Goal: Information Seeking & Learning: Learn about a topic

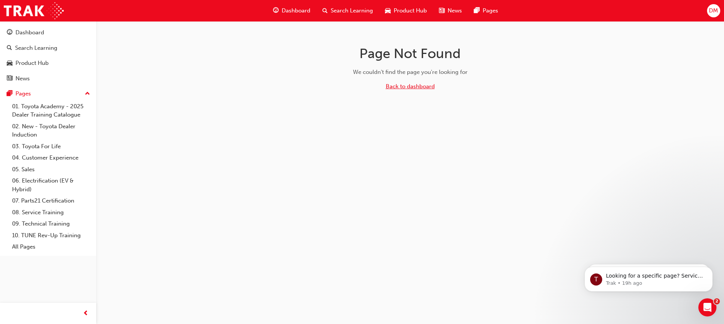
click at [421, 88] on link "Back to dashboard" at bounding box center [410, 86] width 49 height 7
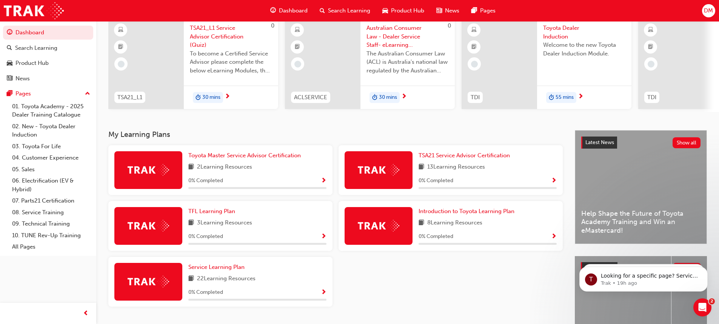
scroll to position [75, 0]
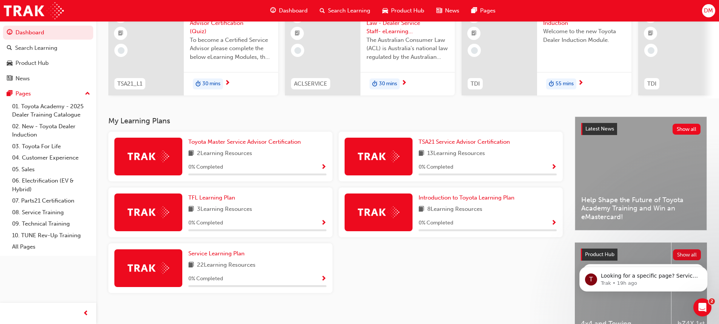
click at [240, 158] on span "2 Learning Resources" at bounding box center [224, 153] width 55 height 9
click at [322, 169] on span "Show Progress" at bounding box center [324, 167] width 6 height 7
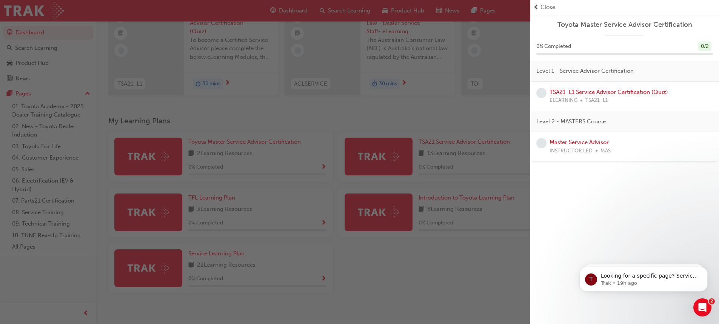
click at [534, 7] on span "prev-icon" at bounding box center [536, 7] width 6 height 9
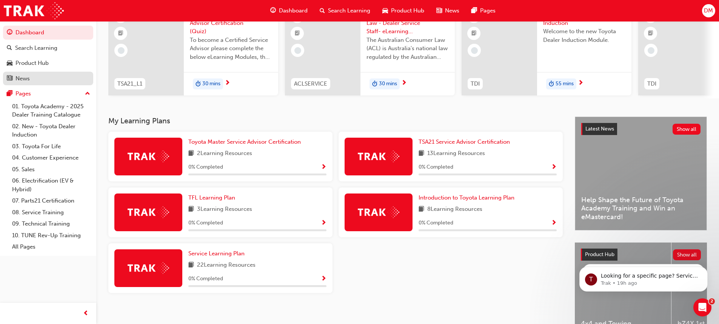
click at [22, 74] on div "News" at bounding box center [48, 78] width 83 height 9
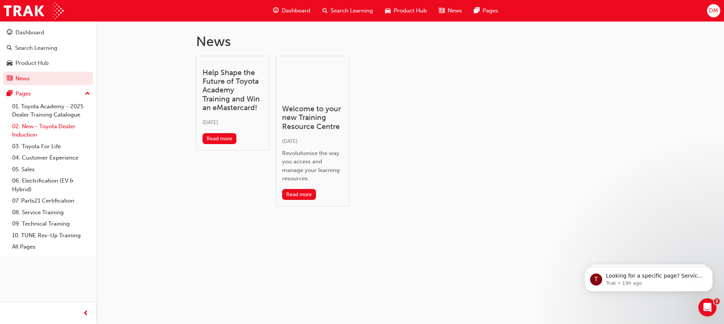
click at [69, 127] on link "02. New - Toyota Dealer Induction" at bounding box center [51, 131] width 84 height 20
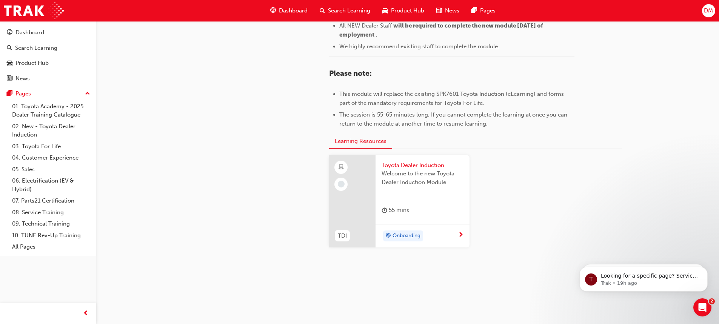
scroll to position [352, 0]
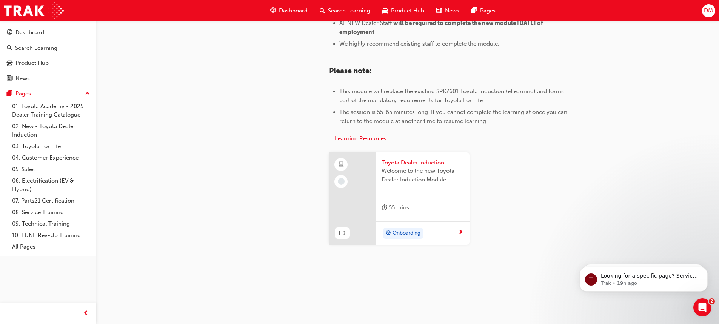
click at [403, 238] on div "Onboarding" at bounding box center [403, 234] width 35 height 10
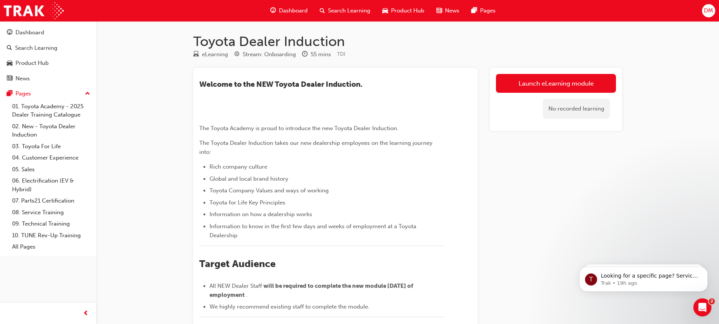
click at [580, 108] on div "No recorded learning" at bounding box center [576, 109] width 67 height 20
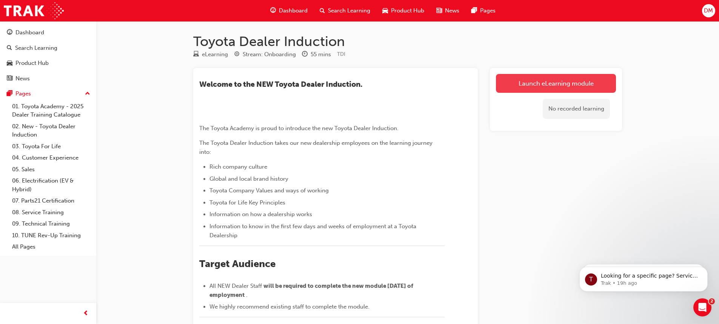
click at [556, 85] on link "Launch eLearning module" at bounding box center [556, 83] width 120 height 19
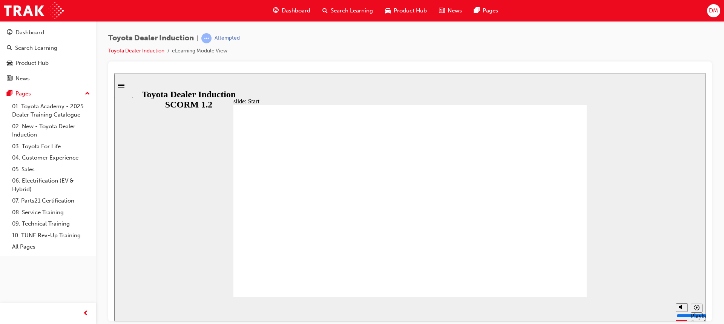
click at [681, 306] on div "misc controls" at bounding box center [681, 297] width 11 height 28
click at [657, 182] on div "slide: Introduction As of [DATE], the term “Guest” is replaced with “Customer” …" at bounding box center [410, 197] width 592 height 248
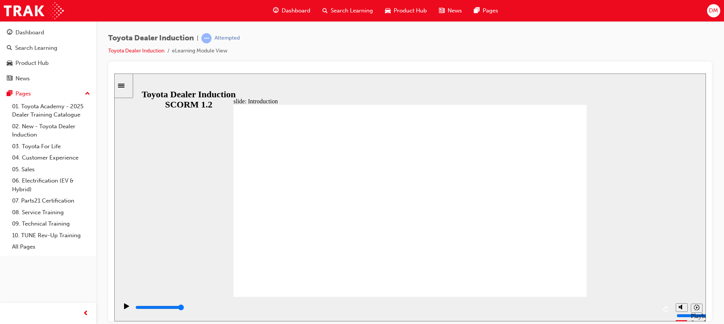
click at [648, 117] on div "slide: Introduction As of [DATE], the term “Guest” is replaced with “Customer” …" at bounding box center [410, 197] width 592 height 248
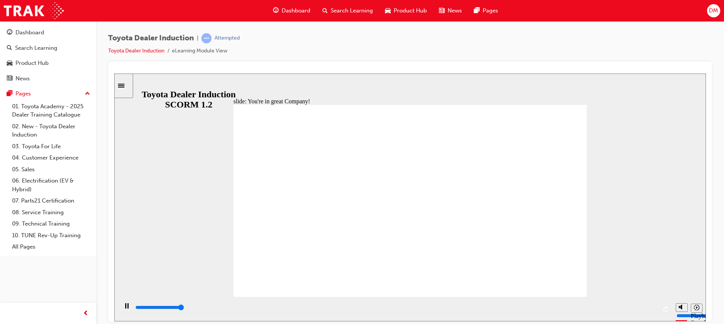
type input "7500"
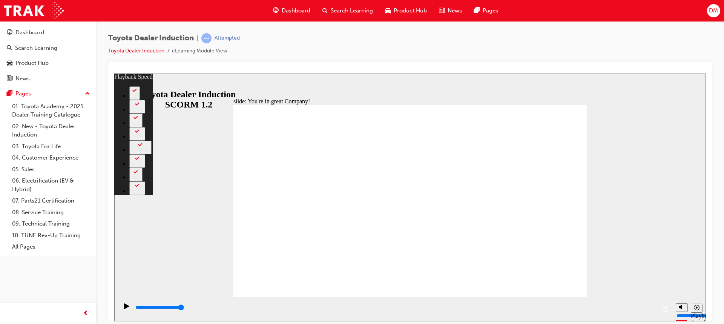
type input "7"
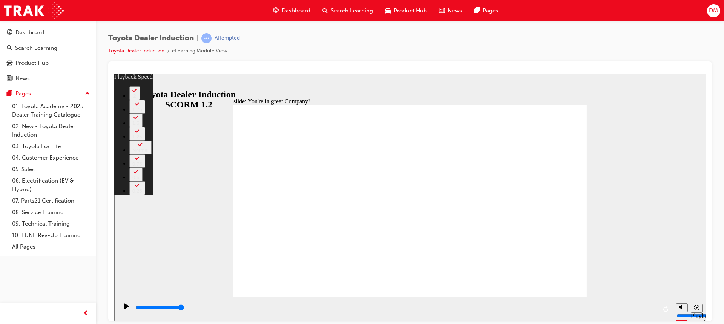
type input "12"
type input "9"
type input "12"
type input "9"
type input "12"
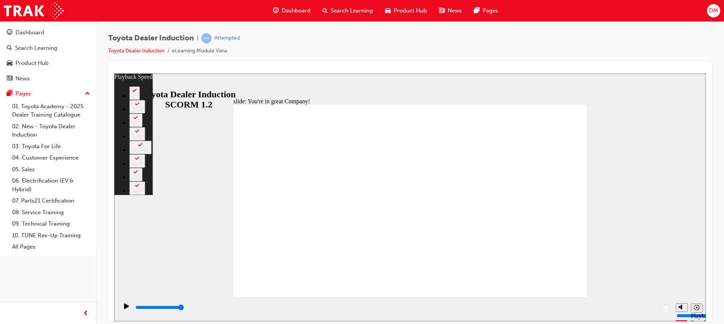
type input "8"
type input "12"
type input "8"
type input "12"
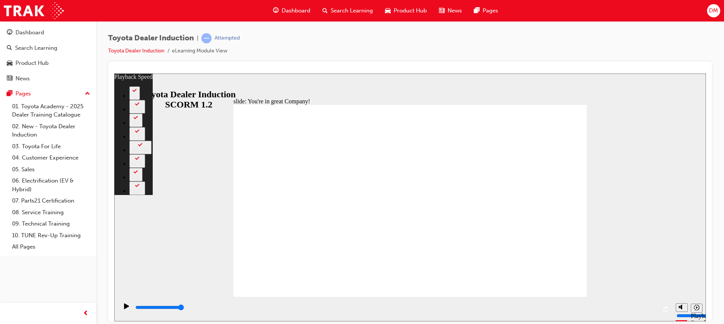
type input "8"
type input "12"
type input "8"
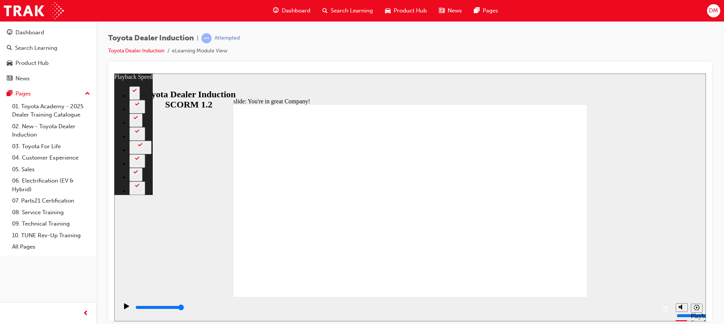
type input "12"
type input "8"
type input "7"
type input "12"
type input "7"
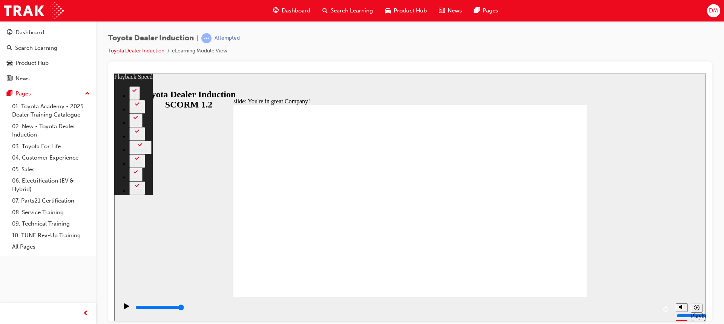
type input "7"
type input "12"
type input "7"
type input "6"
type input "12"
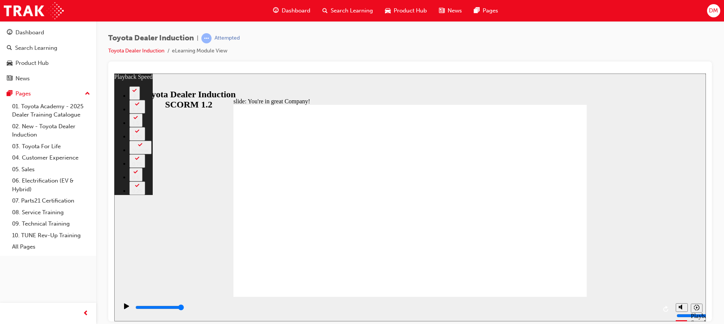
type input "6"
type input "12"
type input "6"
type input "12"
type input "6"
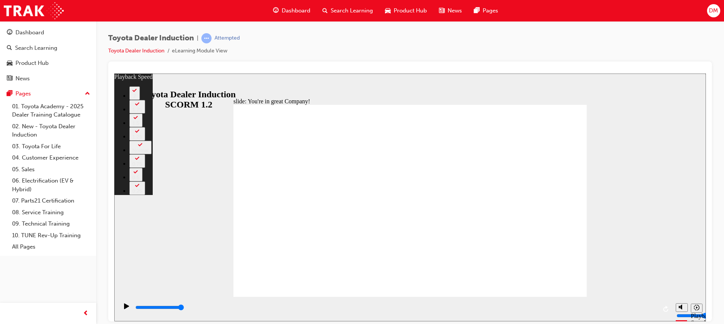
type input "6"
type input "12"
type input "6"
type input "12"
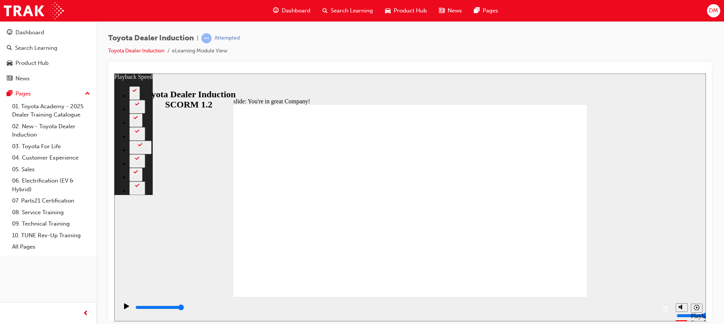
type input "6"
type input "5"
type input "12"
type input "5"
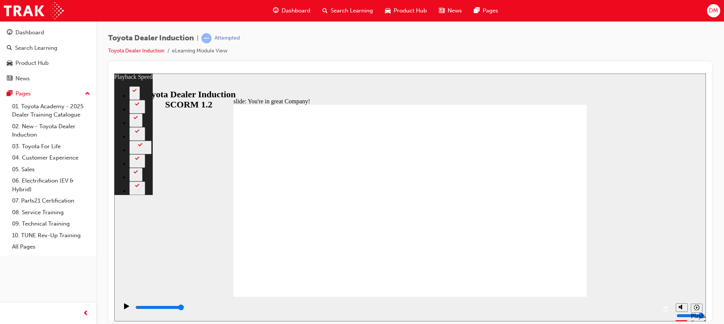
type input "12"
type input "5"
type input "12"
type input "5"
type input "12"
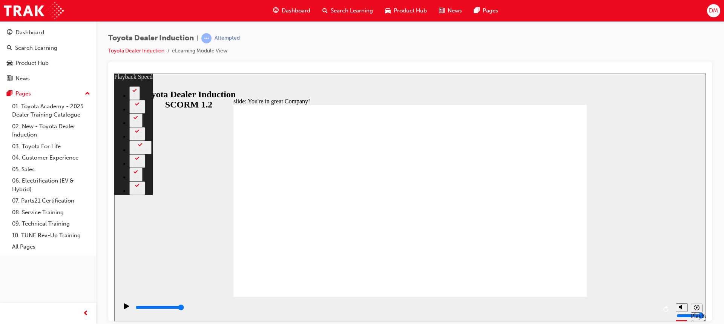
type input "5"
type input "12"
type input "5"
type input "12"
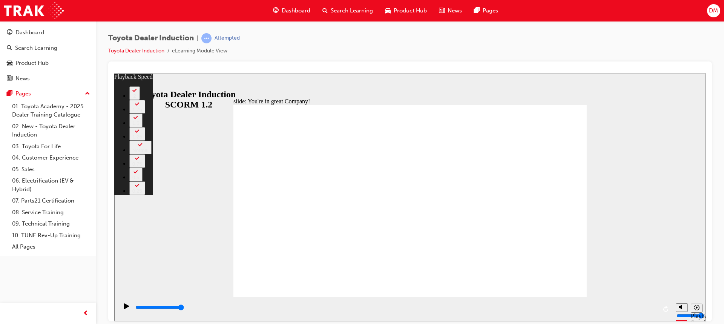
type input "5"
type input "12"
type input "4"
type input "12"
type input "4"
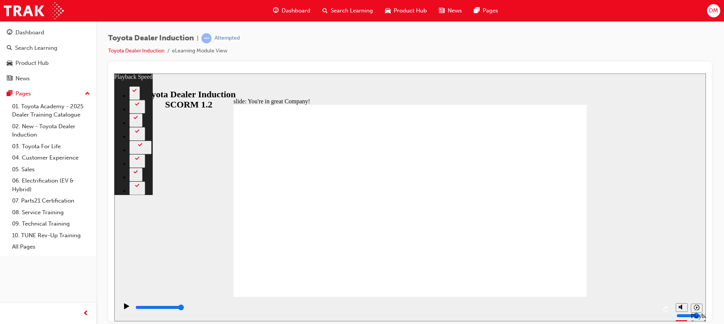
type input "12"
type input "4"
type input "12"
type input "4"
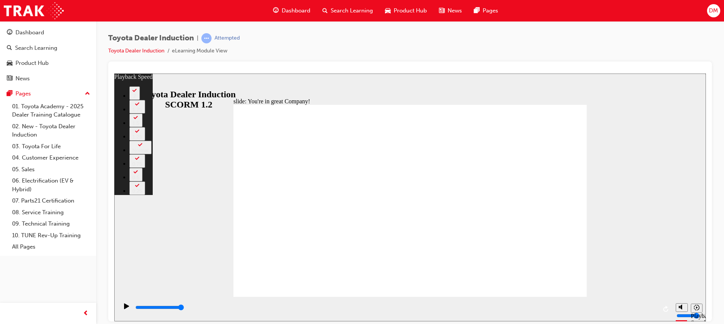
type input "12"
type input "4"
type input "12"
type input "4"
type input "12"
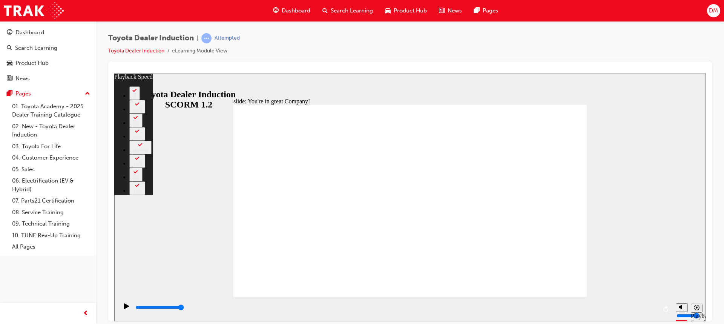
type input "4"
type input "12"
type input "4"
drag, startPoint x: 522, startPoint y: 259, endPoint x: 521, endPoint y: 269, distance: 10.6
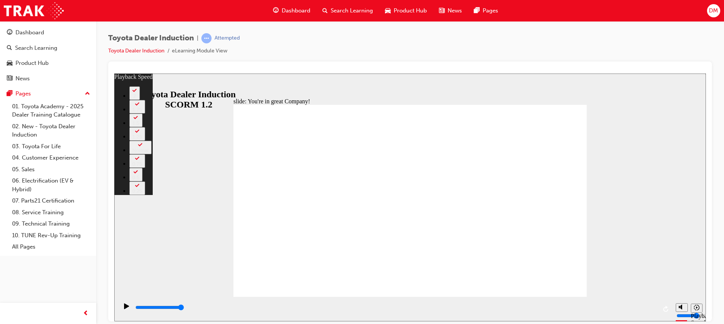
type input "156"
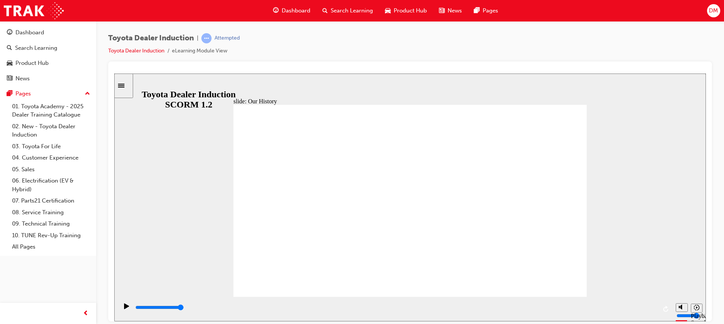
click at [127, 304] on div "Play (Ctrl+Alt+P)" at bounding box center [126, 309] width 13 height 13
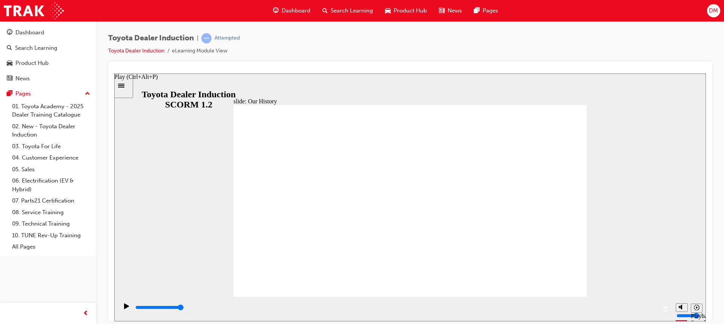
click at [129, 313] on div "Play (Ctrl+Alt+P)" at bounding box center [126, 309] width 13 height 13
click at [668, 308] on icon "Replay (Ctrl+Alt+R)" at bounding box center [667, 309] width 6 height 6
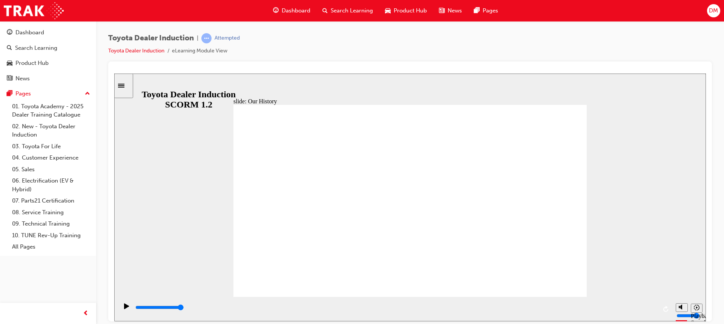
drag, startPoint x: 484, startPoint y: 246, endPoint x: 463, endPoint y: 283, distance: 42.6
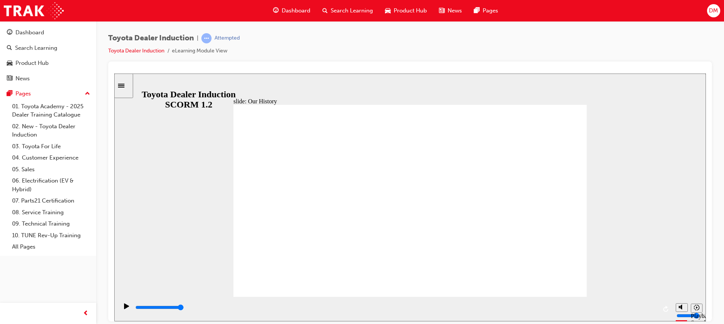
drag, startPoint x: 443, startPoint y: 119, endPoint x: 370, endPoint y: 201, distance: 109.6
drag, startPoint x: 360, startPoint y: 207, endPoint x: 363, endPoint y: 224, distance: 16.9
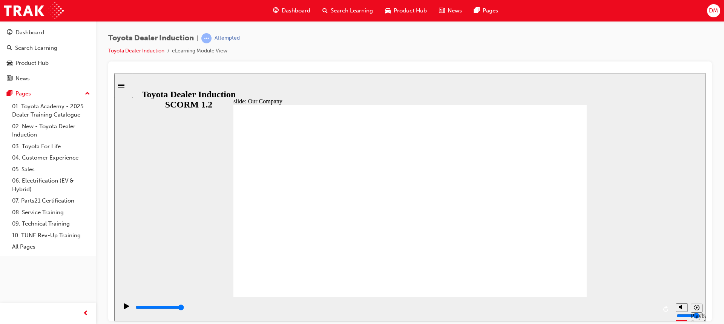
drag, startPoint x: 542, startPoint y: 283, endPoint x: 353, endPoint y: 266, distance: 190.2
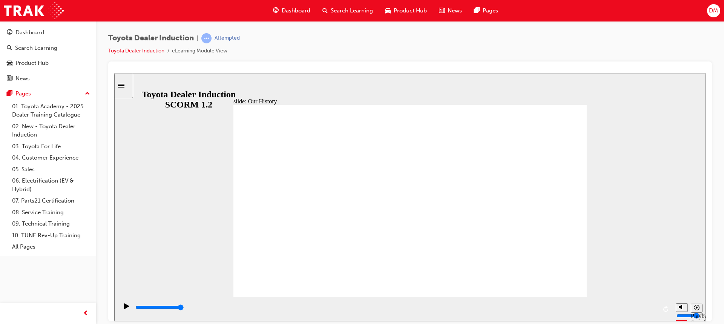
click at [43, 146] on link "03. Toyota For Life" at bounding box center [51, 147] width 84 height 12
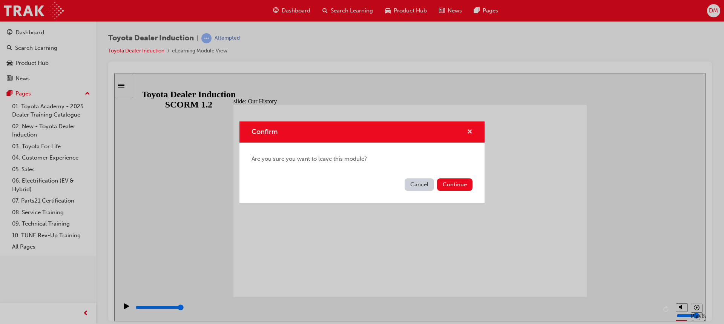
click at [469, 131] on span "cross-icon" at bounding box center [470, 132] width 6 height 7
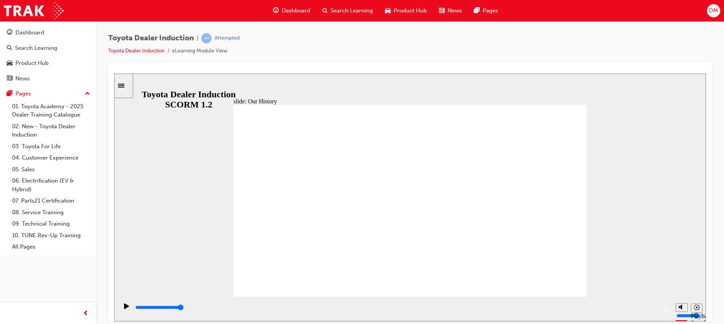
drag, startPoint x: 544, startPoint y: 278, endPoint x: 502, endPoint y: 266, distance: 44.1
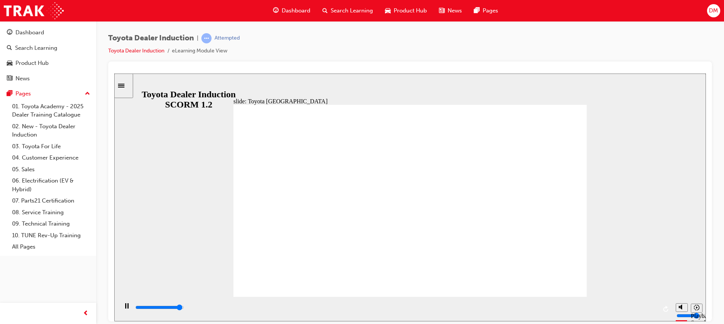
click at [529, 297] on div "slide: Toyota Japan Toyota Japan BACK BACK NEXT NEXT Toyota Japan BACK BACK NEX…" at bounding box center [410, 197] width 592 height 248
type input "8300"
